Goal: Task Accomplishment & Management: Complete application form

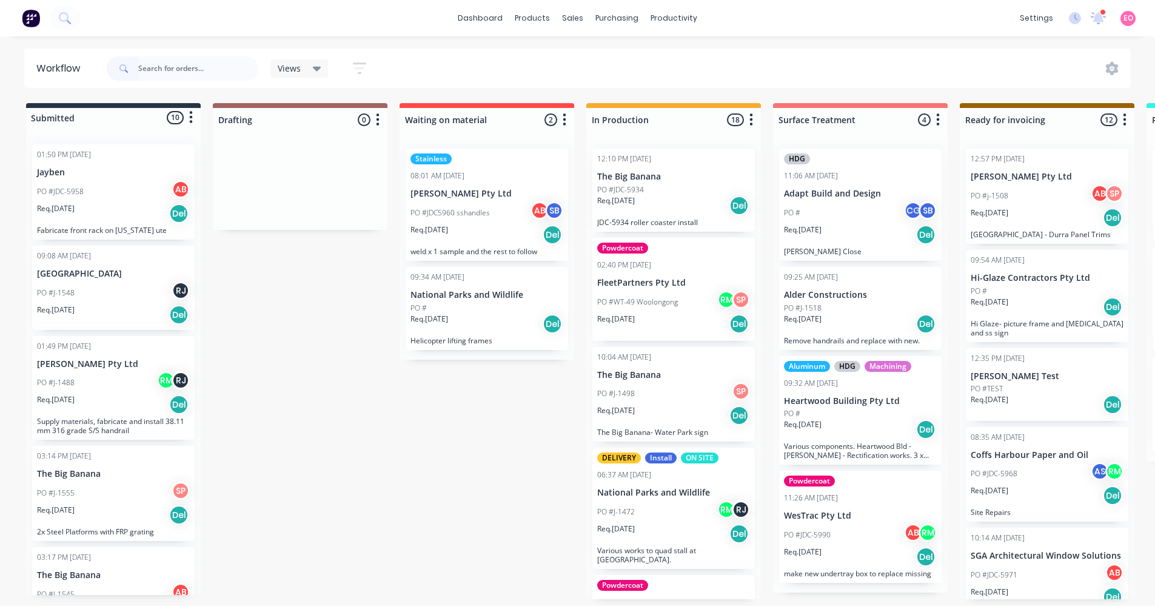
drag, startPoint x: 290, startPoint y: 332, endPoint x: 298, endPoint y: 323, distance: 12.4
click at [293, 332] on div "Submitted 10 Status colour #273444 hex #273444 Save Cancel Summaries Total orde…" at bounding box center [1090, 351] width 2198 height 496
click at [602, 61] on div "Sales Orders" at bounding box center [618, 58] width 50 height 11
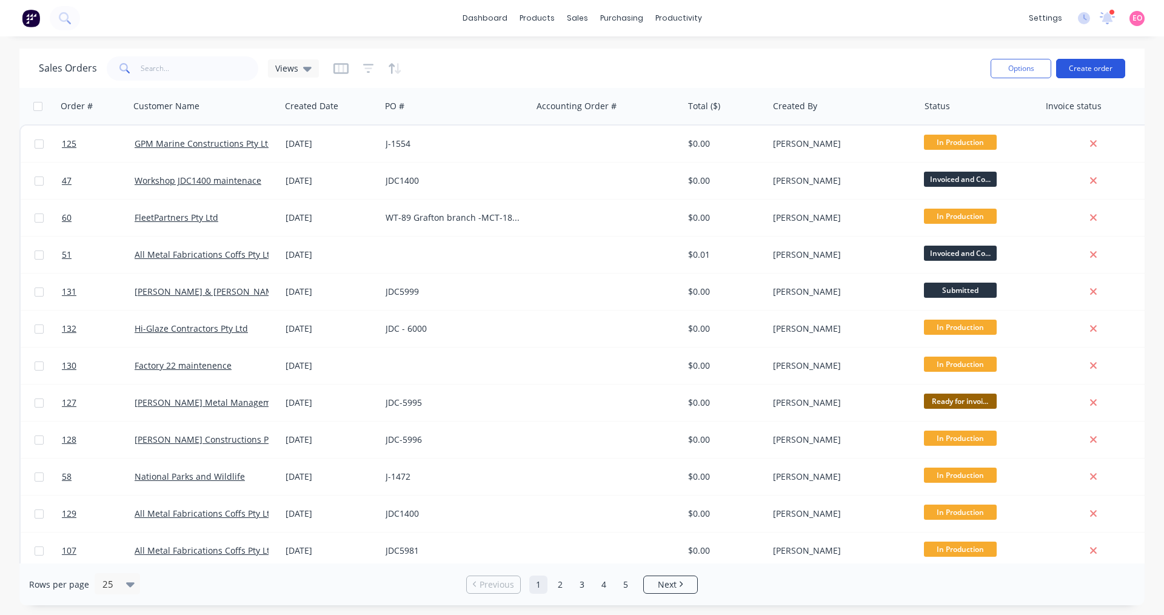
click at [1082, 70] on button "Create order" at bounding box center [1090, 68] width 69 height 19
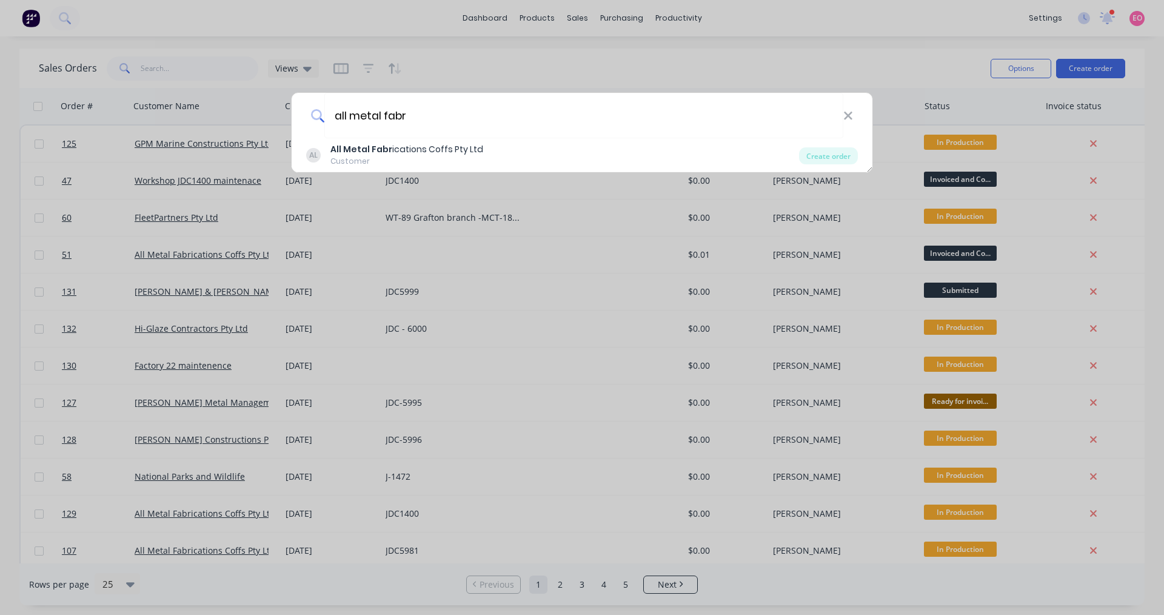
type input "all metal fabr"
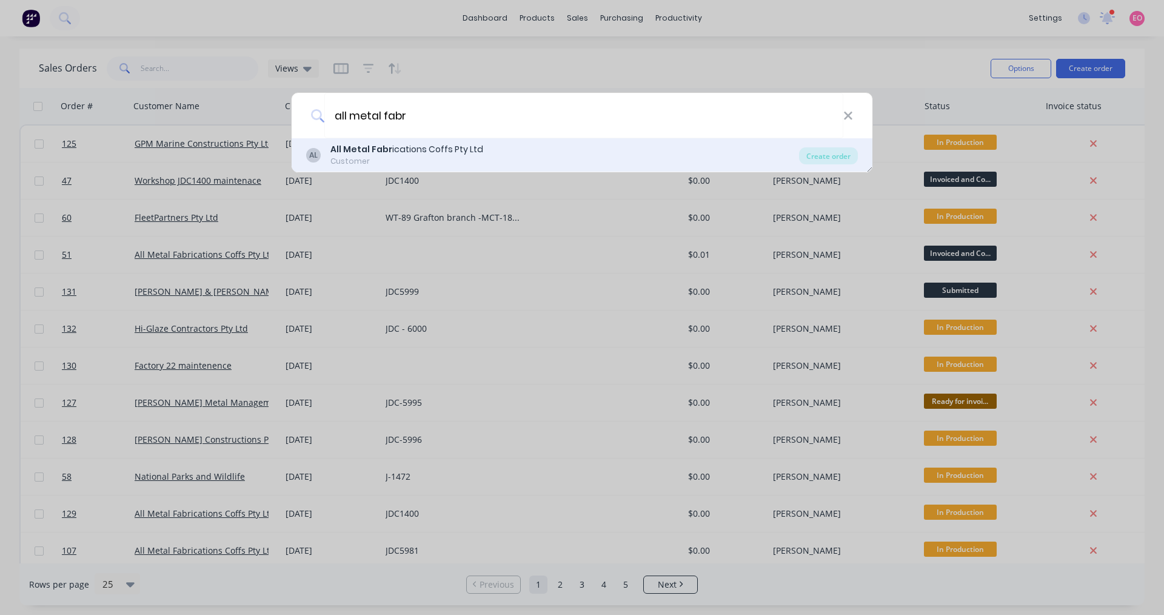
click at [447, 158] on div "Customer" at bounding box center [406, 161] width 153 height 11
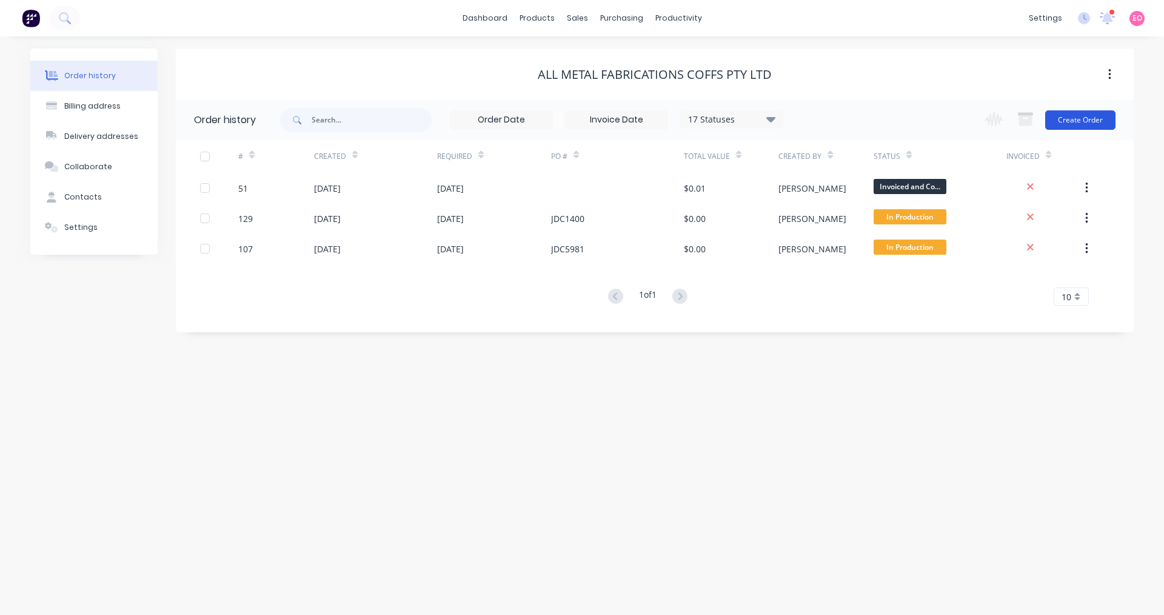
click at [1071, 119] on button "Create Order" at bounding box center [1080, 119] width 70 height 19
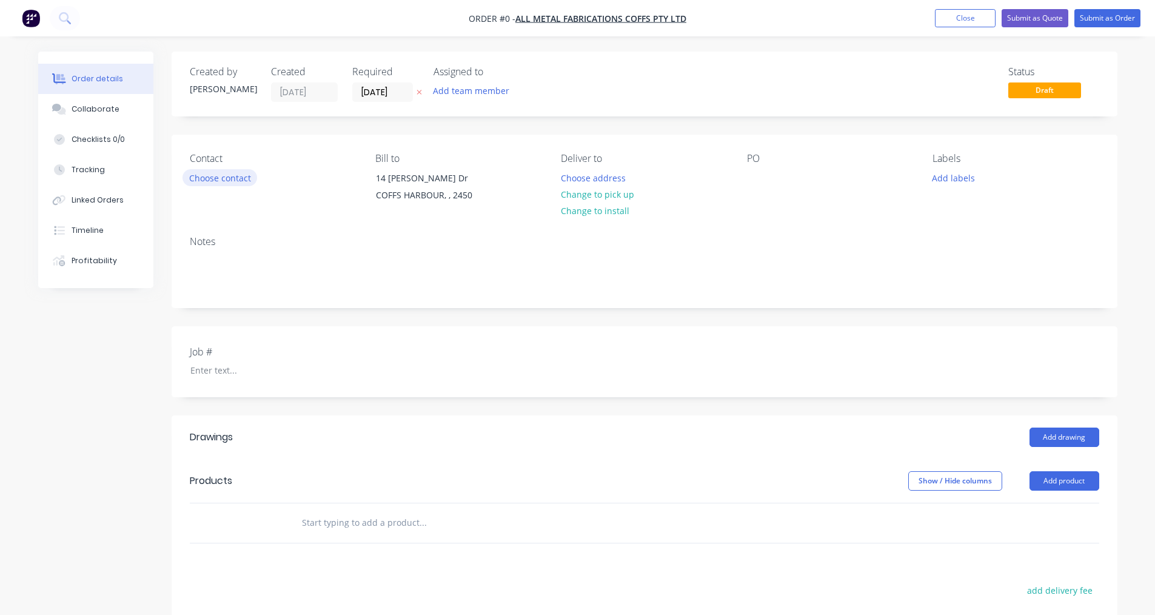
click at [235, 179] on button "Choose contact" at bounding box center [220, 177] width 75 height 16
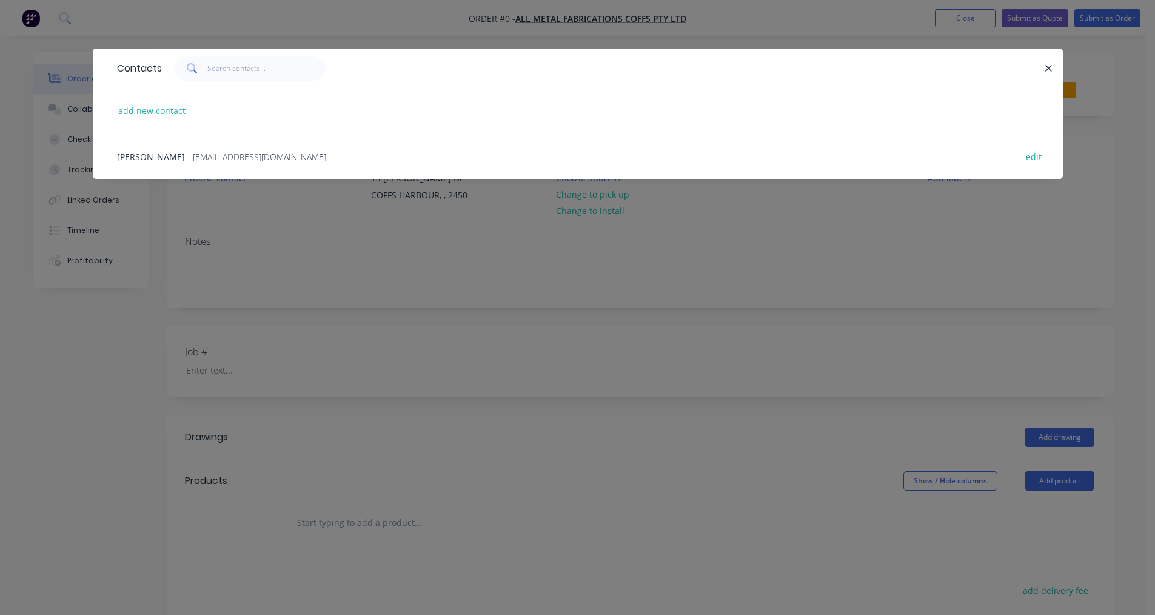
click at [187, 160] on span "- [EMAIL_ADDRESS][DOMAIN_NAME] -" at bounding box center [259, 157] width 144 height 12
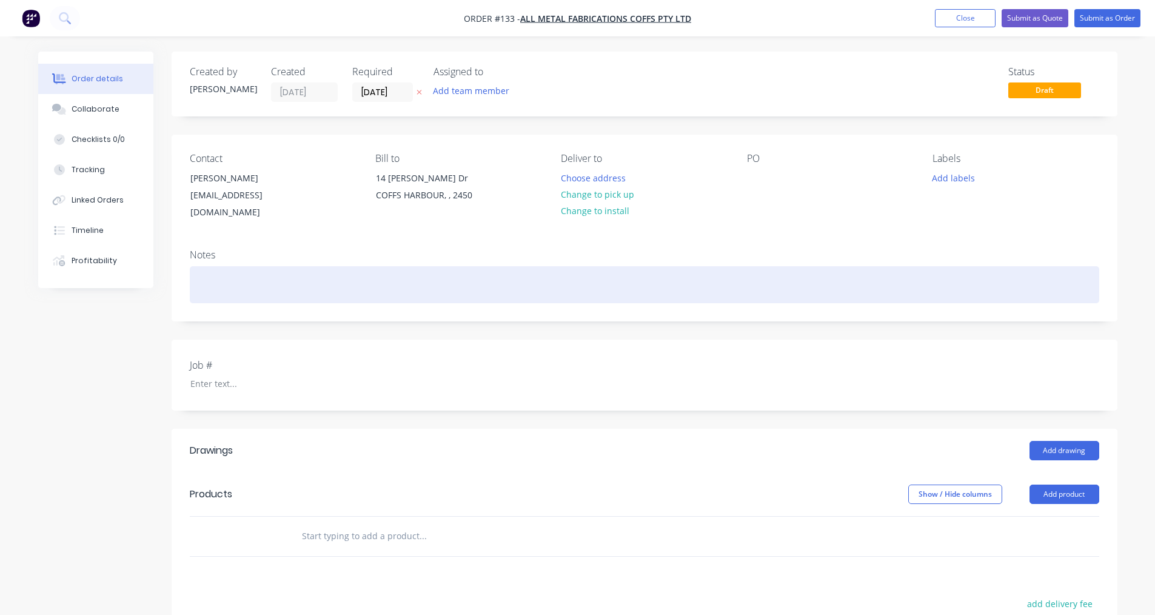
click at [217, 271] on div at bounding box center [645, 284] width 910 height 37
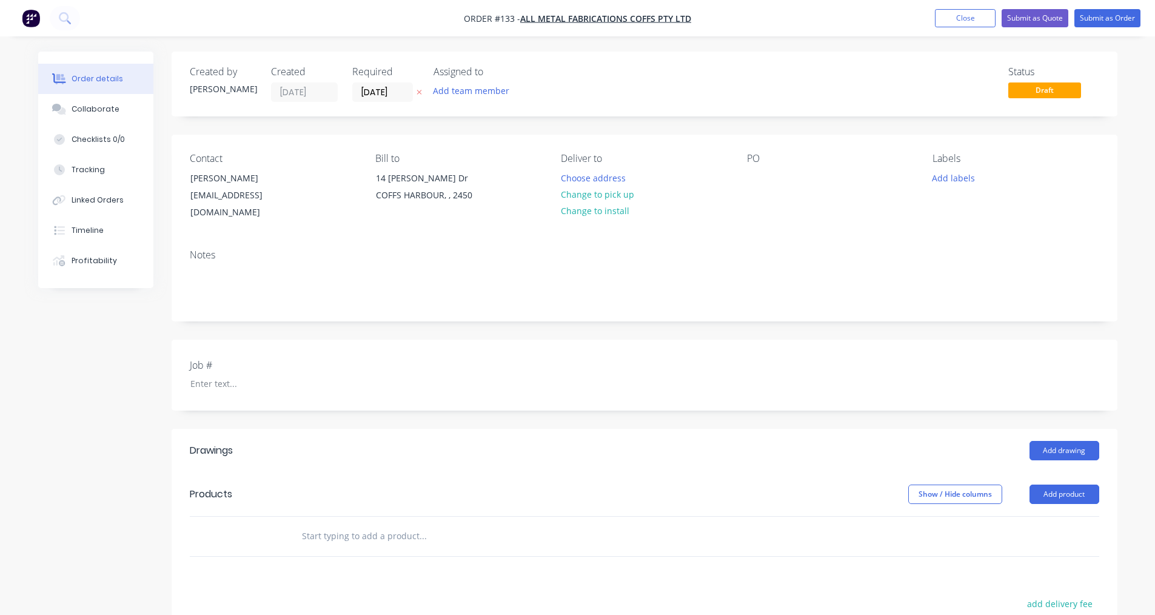
click at [209, 380] on div "Job #" at bounding box center [645, 375] width 946 height 71
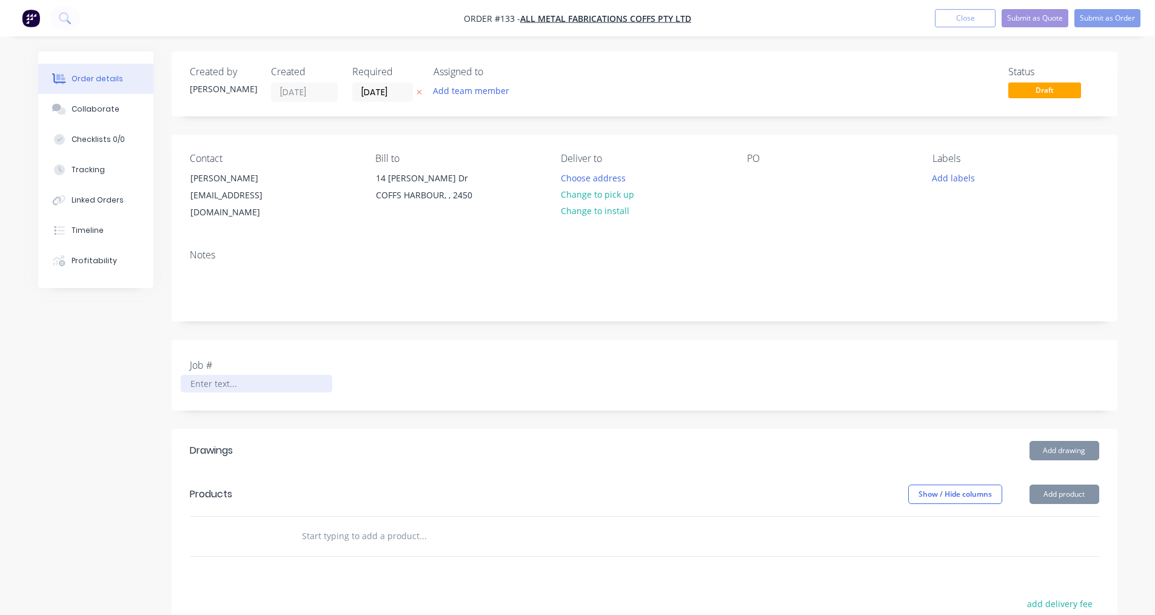
click at [209, 375] on div at bounding box center [257, 384] width 152 height 18
paste div
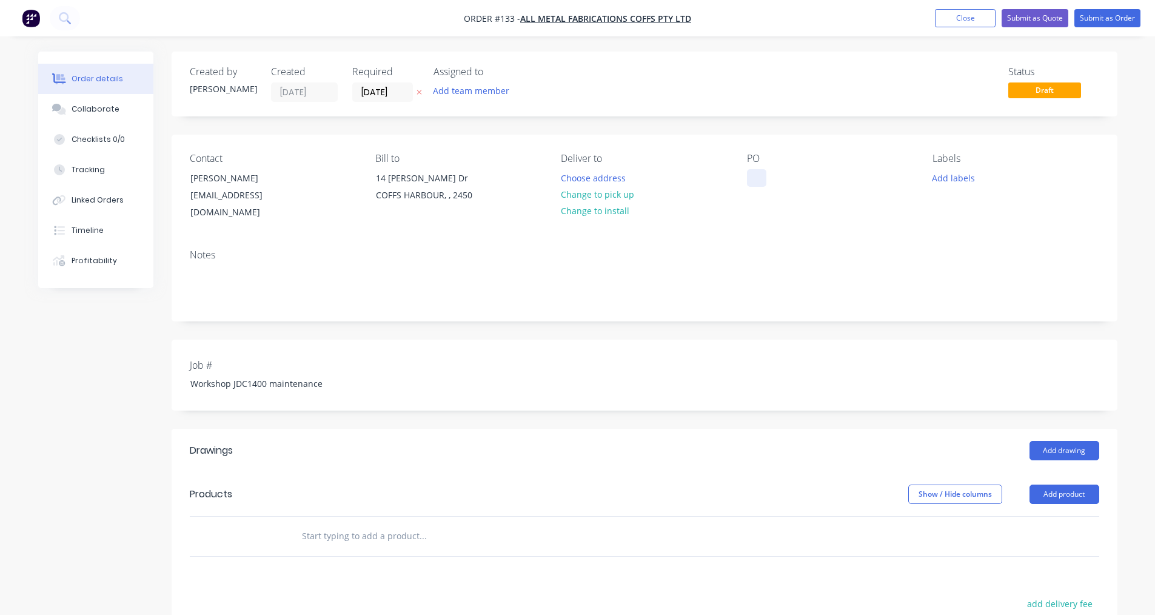
click at [757, 184] on div at bounding box center [756, 178] width 19 height 18
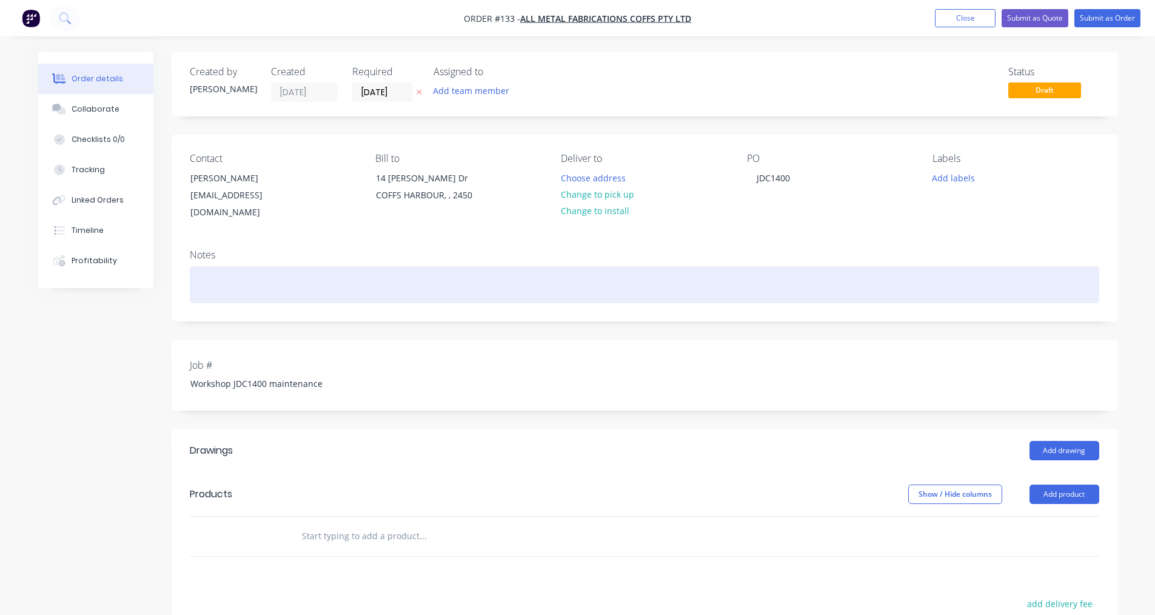
click at [212, 287] on div at bounding box center [645, 284] width 910 height 37
paste div
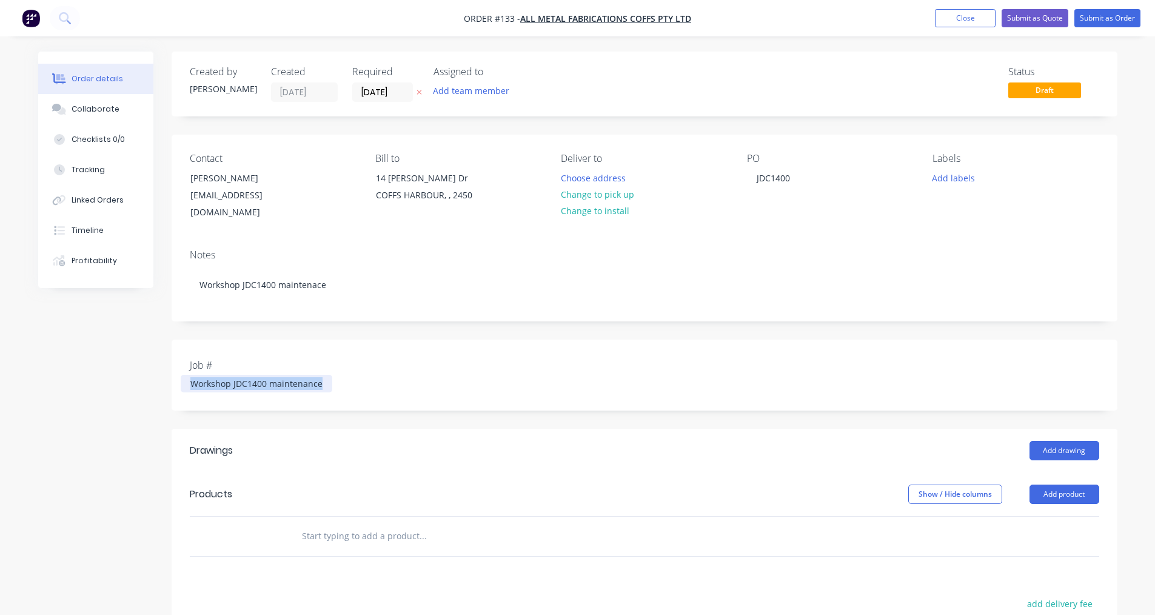
drag, startPoint x: 327, startPoint y: 369, endPoint x: 0, endPoint y: 369, distance: 326.8
click at [0, 369] on div "Order details Collaborate Checklists 0/0 Tracking Linked Orders Timeline Profit…" at bounding box center [577, 433] width 1155 height 866
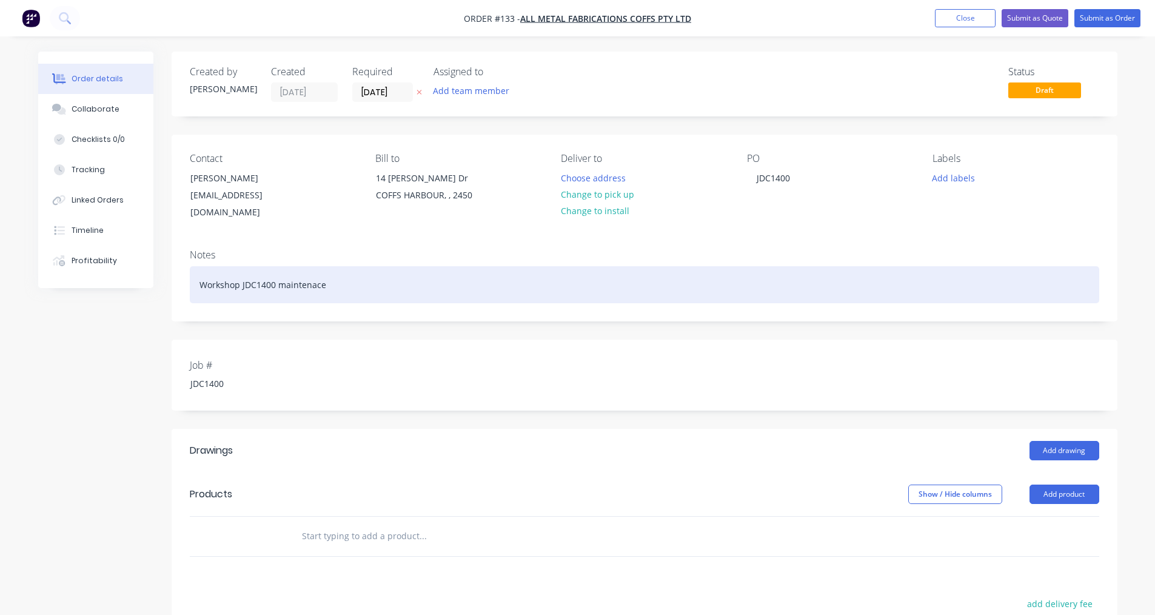
click at [200, 268] on div "Workshop JDC1400 maintenace" at bounding box center [645, 284] width 910 height 37
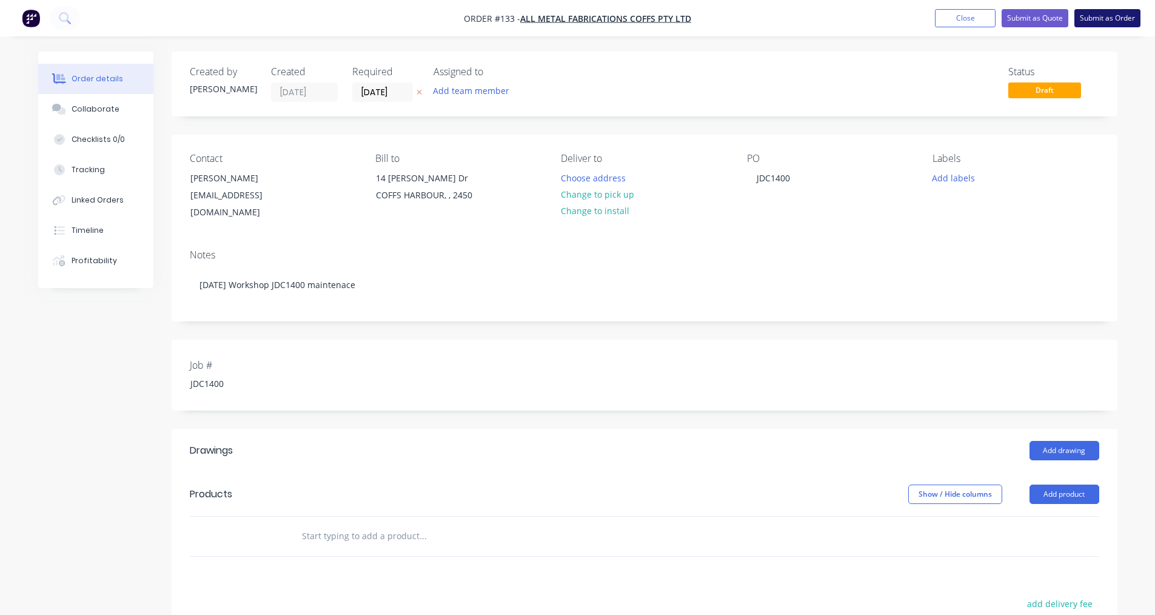
click at [1122, 19] on button "Submit as Order" at bounding box center [1107, 18] width 66 height 18
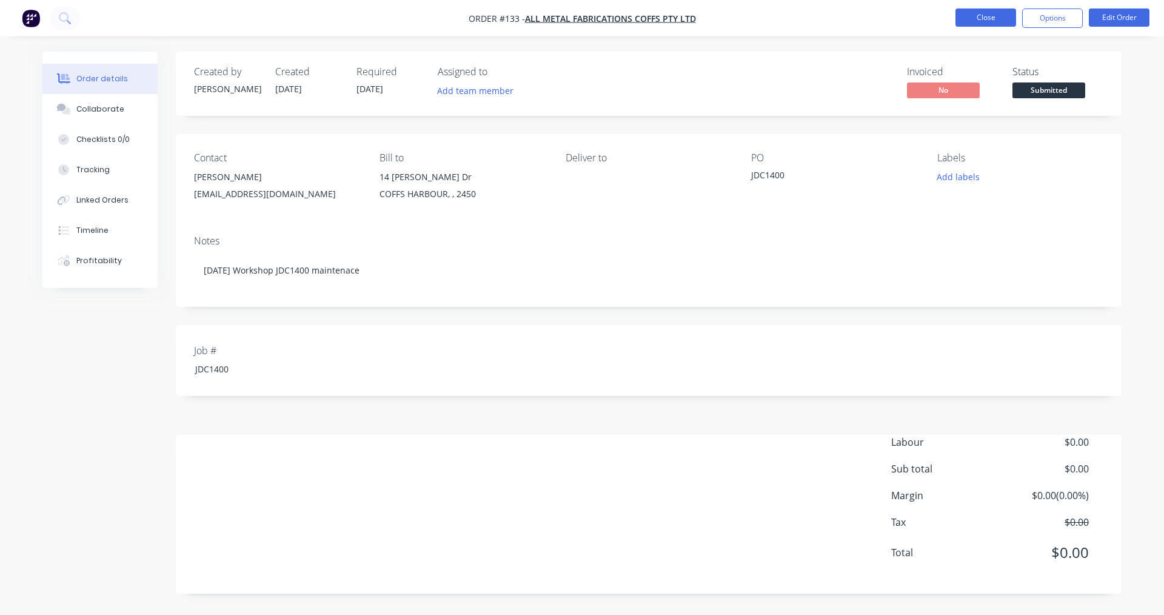
click at [984, 22] on button "Close" at bounding box center [986, 17] width 61 height 18
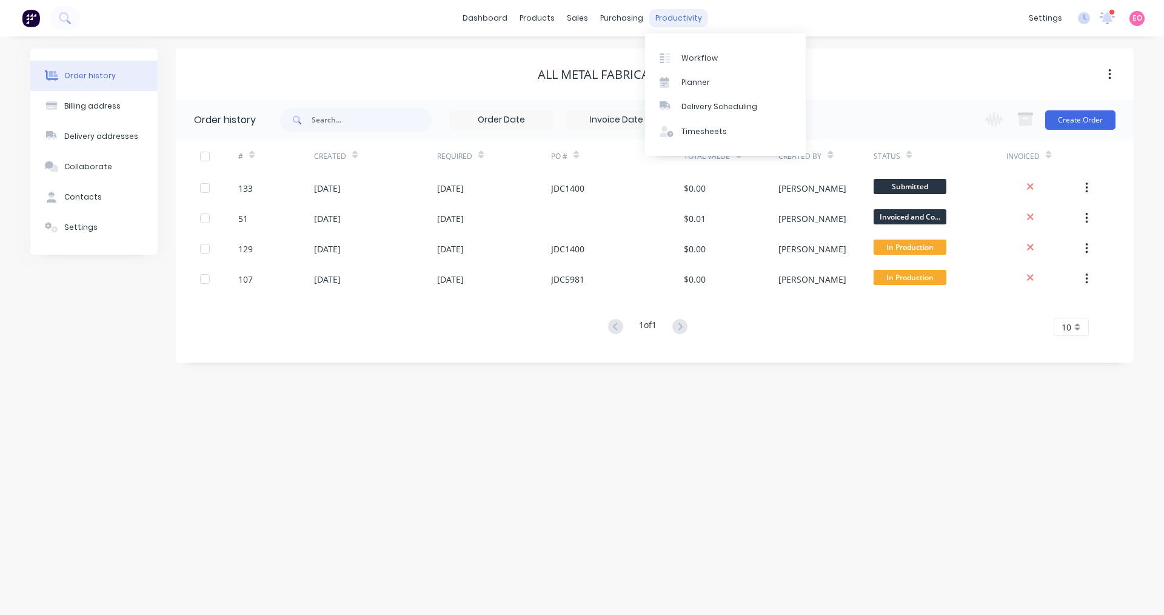
click at [676, 16] on div "productivity" at bounding box center [678, 18] width 59 height 18
click at [685, 53] on div "Workflow" at bounding box center [700, 58] width 36 height 11
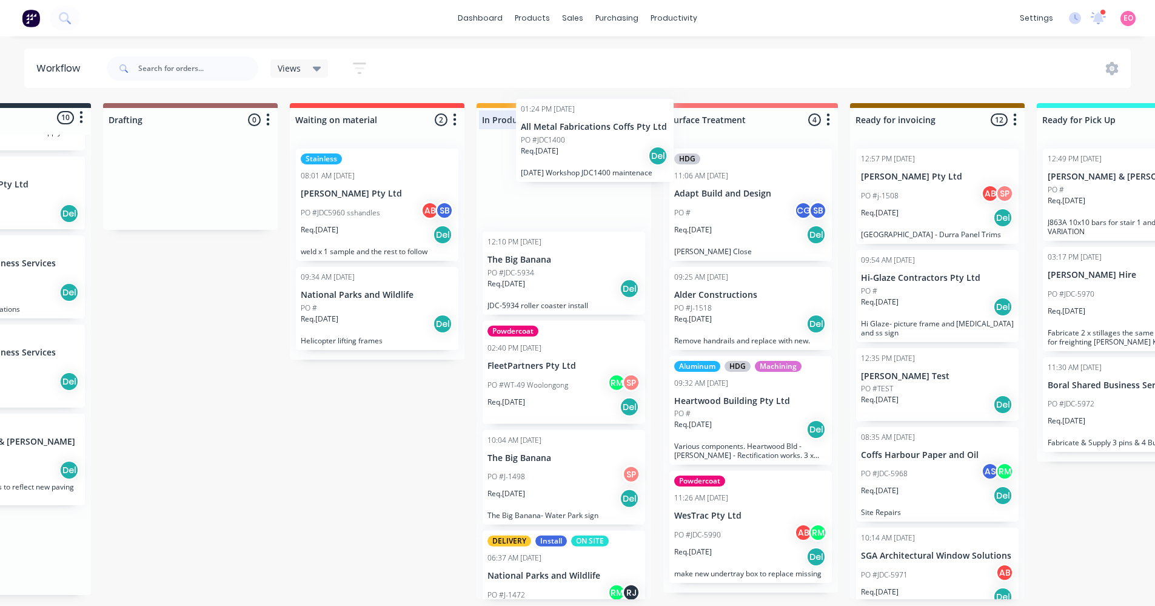
scroll to position [0, 110]
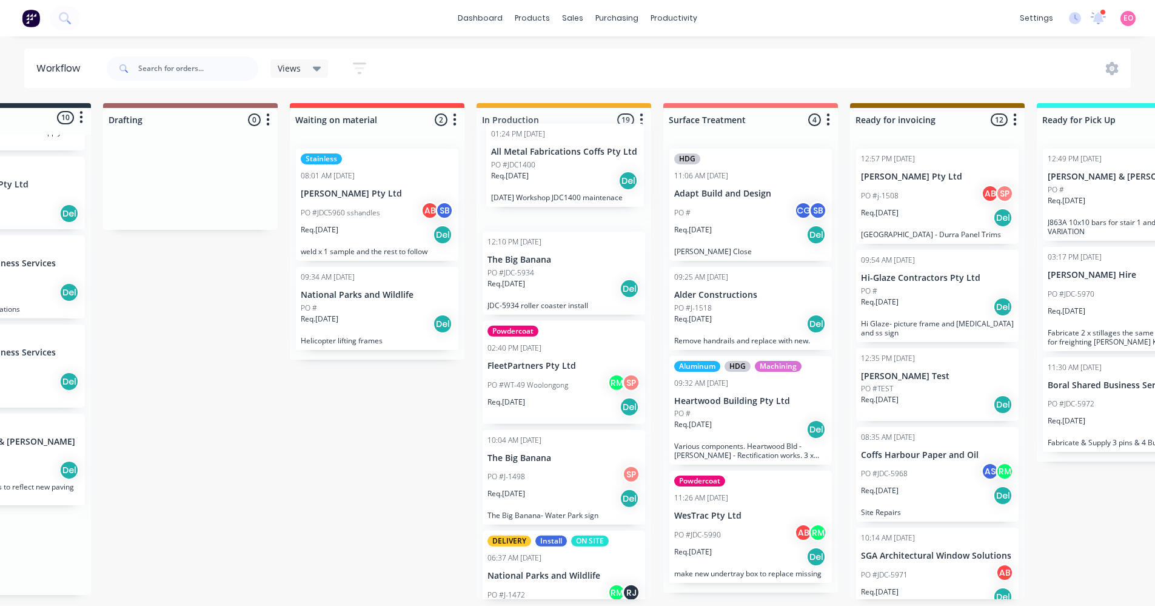
drag, startPoint x: 62, startPoint y: 545, endPoint x: 520, endPoint y: 161, distance: 597.0
click at [520, 161] on div "Submitted 10 Status colour #273444 hex #273444 Save Cancel Summaries Total orde…" at bounding box center [980, 351] width 2198 height 496
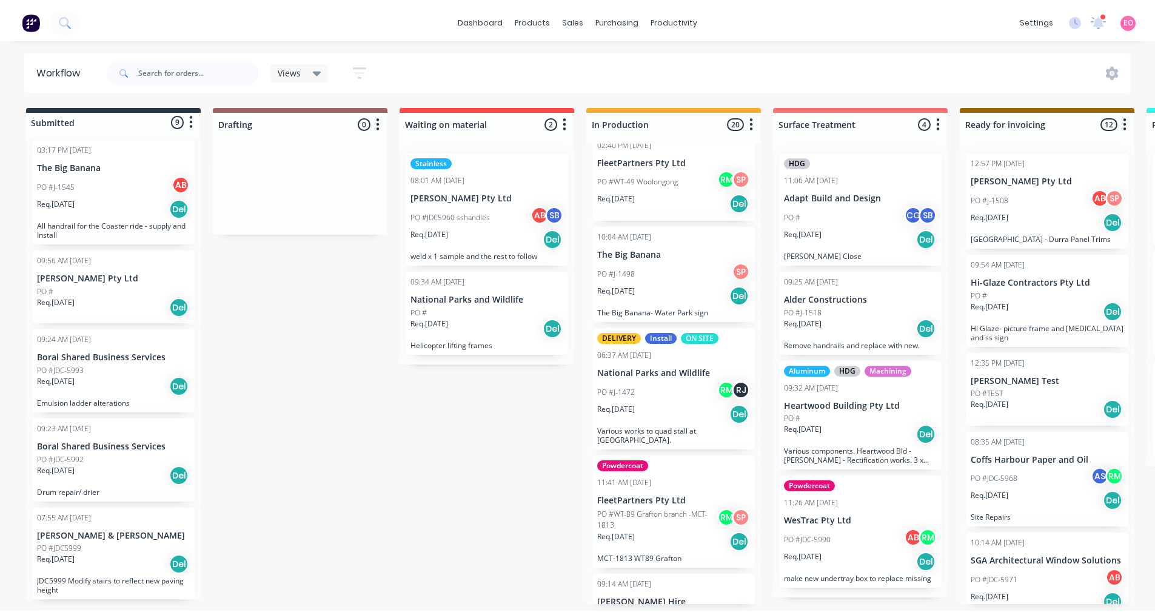
scroll to position [61, 0]
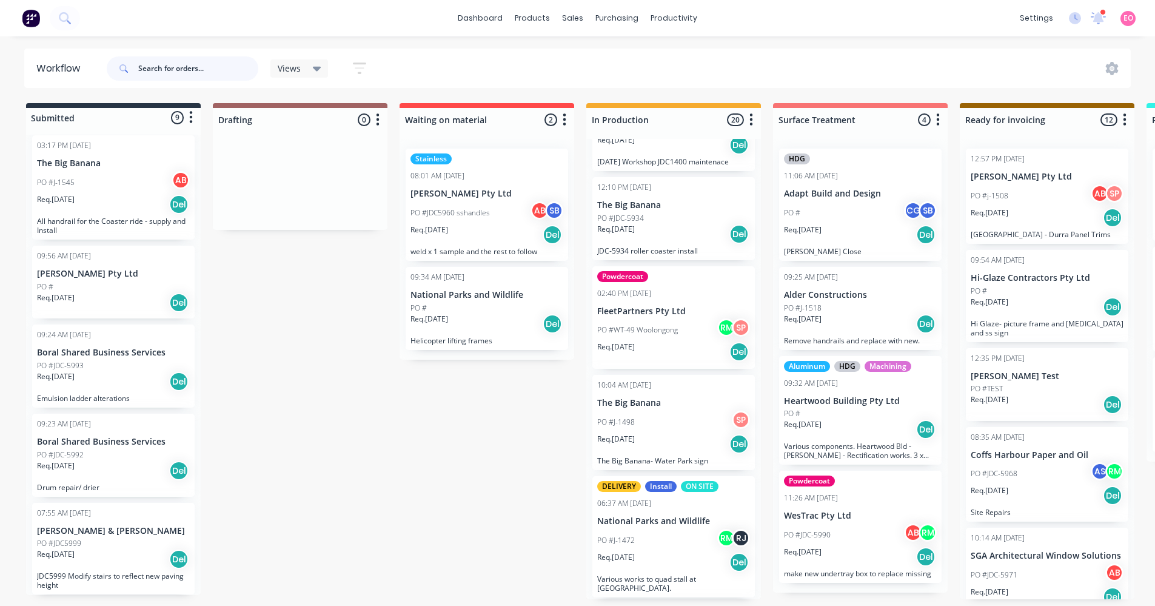
click at [167, 68] on input "text" at bounding box center [198, 68] width 120 height 24
type input "factory"
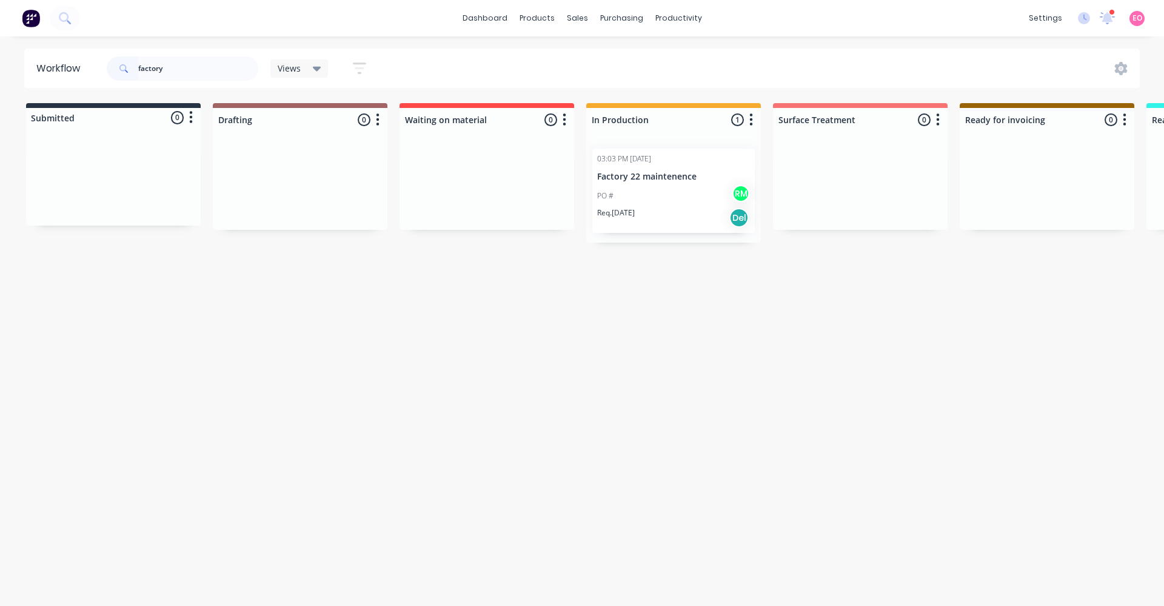
click at [640, 174] on p "Factory 22 maintenence" at bounding box center [673, 177] width 153 height 10
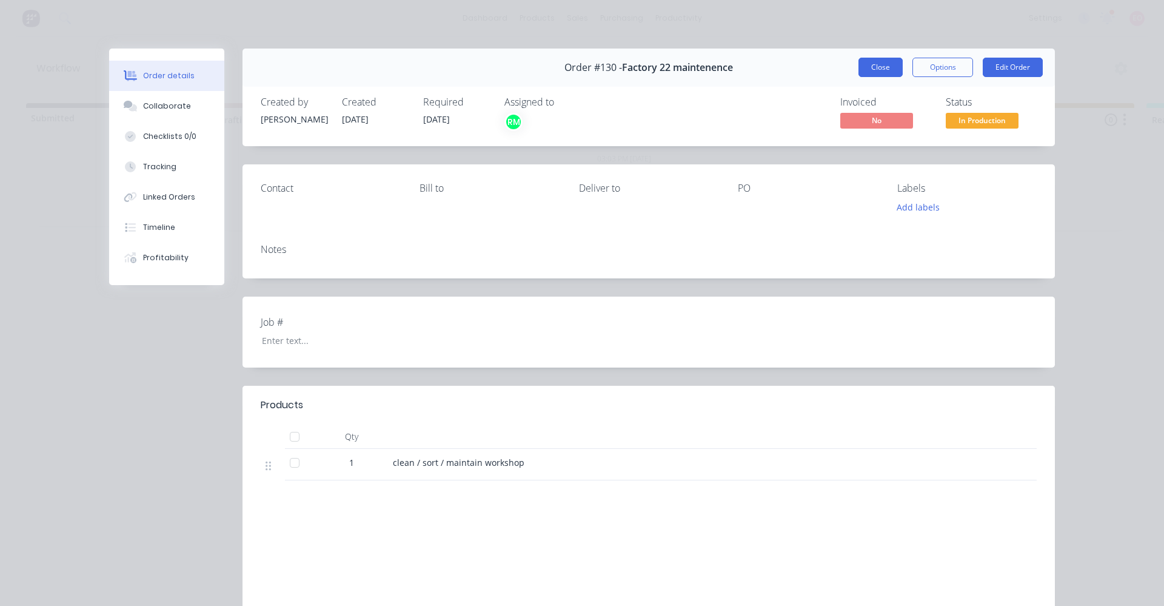
click at [886, 65] on button "Close" at bounding box center [881, 67] width 44 height 19
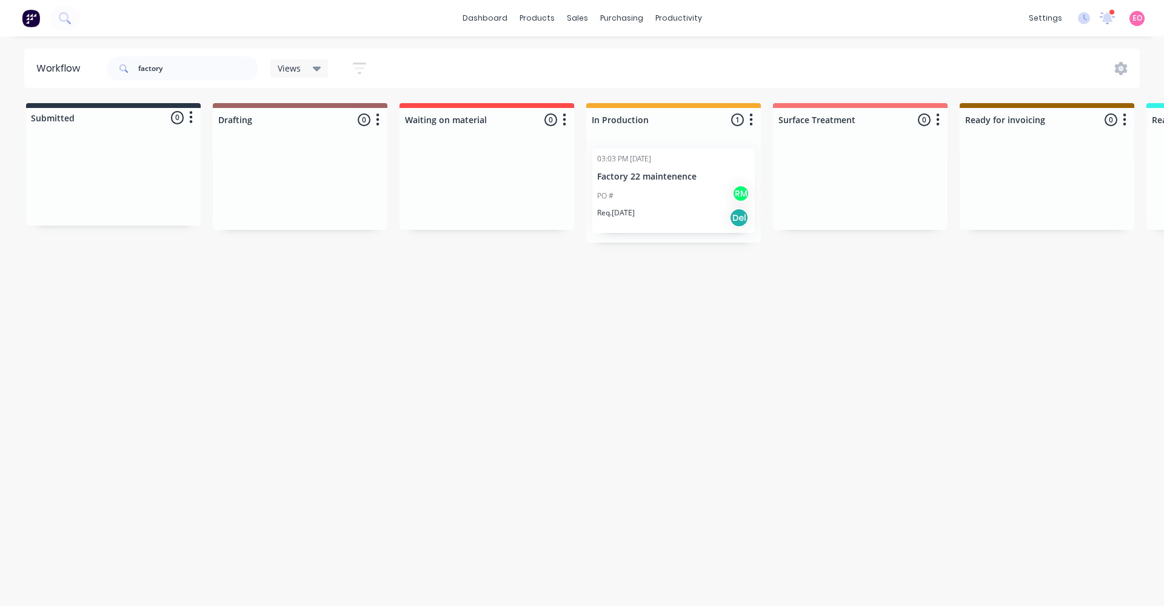
click at [637, 204] on div "PO # RM" at bounding box center [673, 195] width 153 height 23
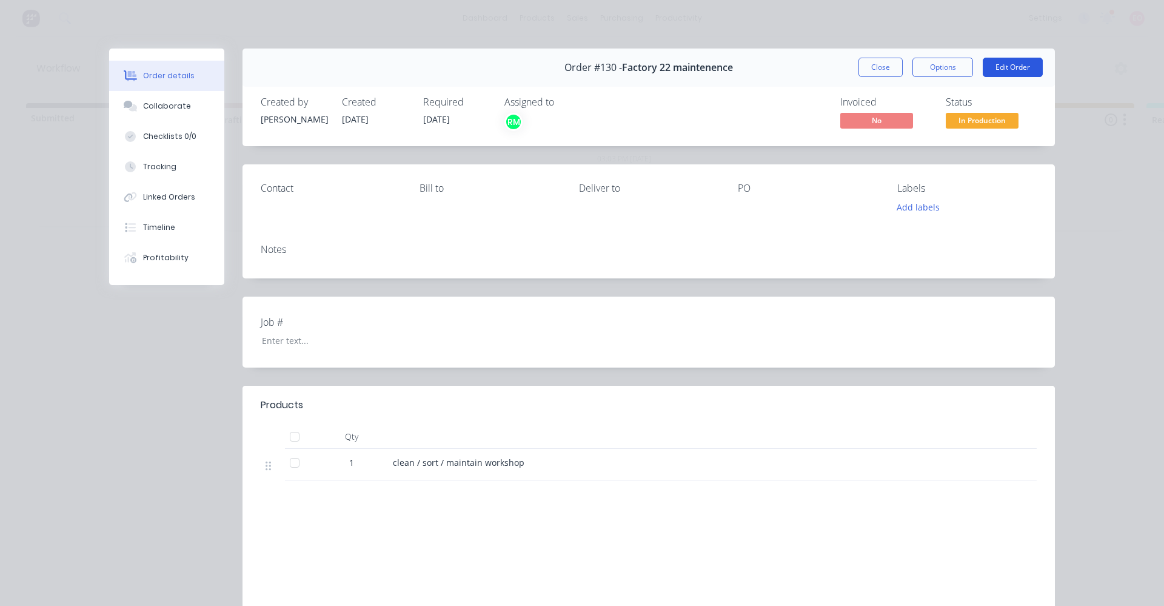
click at [1020, 70] on button "Edit Order" at bounding box center [1013, 67] width 60 height 19
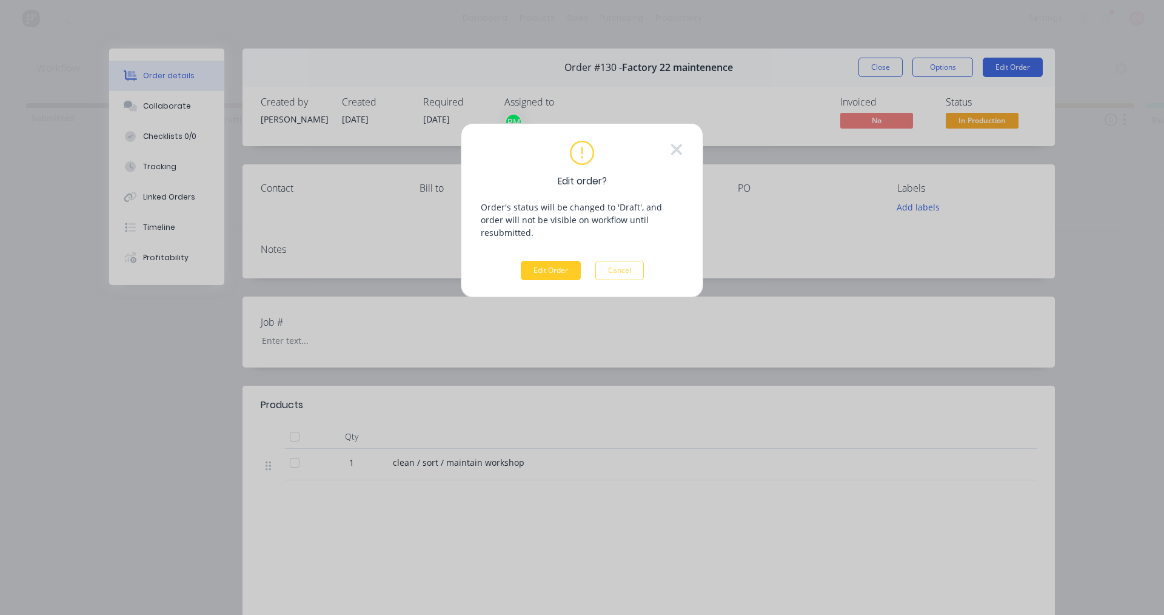
click at [564, 261] on button "Edit Order" at bounding box center [551, 270] width 60 height 19
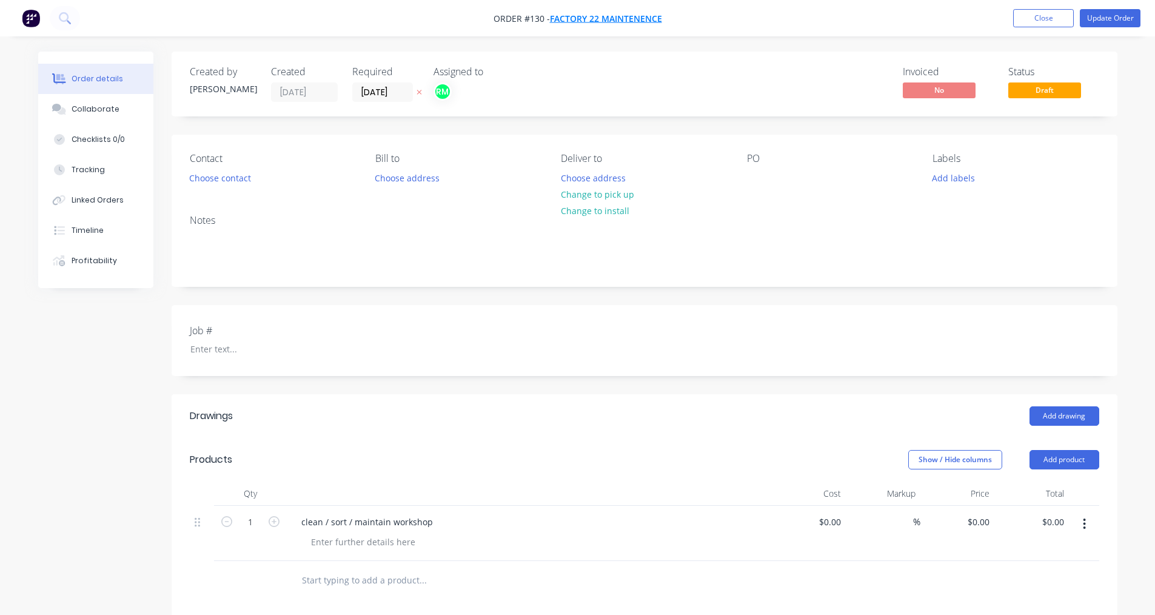
click at [628, 18] on span "Factory 22 maintenence" at bounding box center [606, 19] width 112 height 12
